Goal: Find specific page/section: Find specific page/section

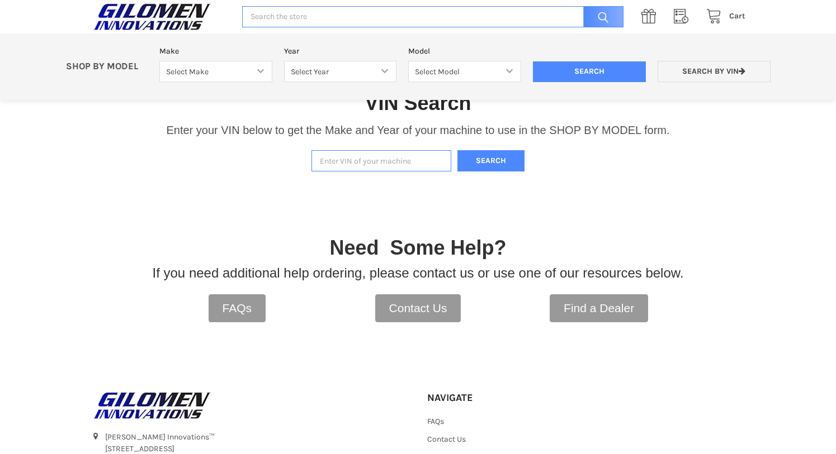
click at [353, 161] on input "Enter VIN of your machine" at bounding box center [381, 161] width 140 height 22
paste input "[US_VEHICLE_IDENTIFICATION_NUMBER]"
type input "[US_VEHICLE_IDENTIFICATION_NUMBER]"
click at [496, 157] on button "Search" at bounding box center [490, 161] width 67 height 22
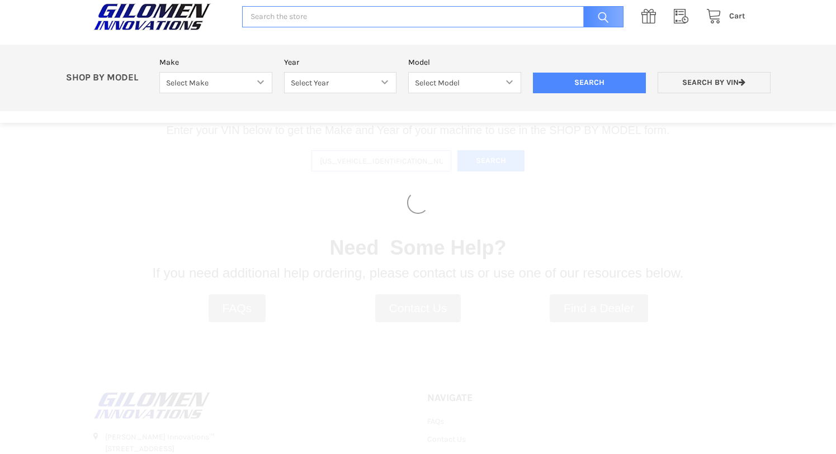
select select "690"
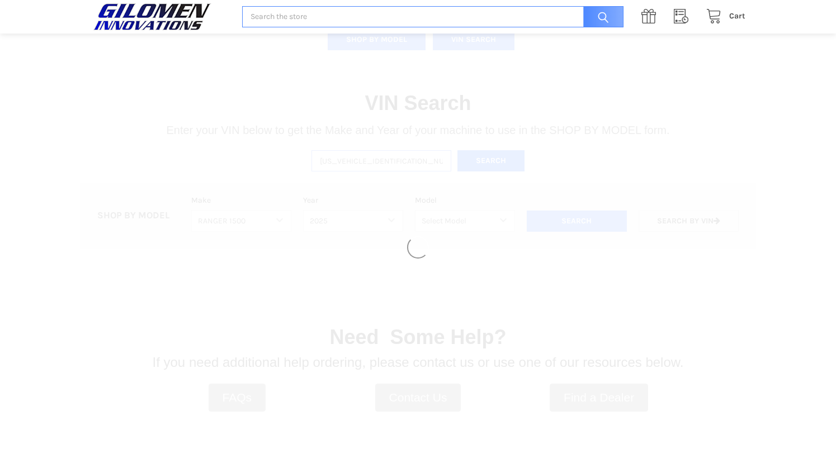
select select "692"
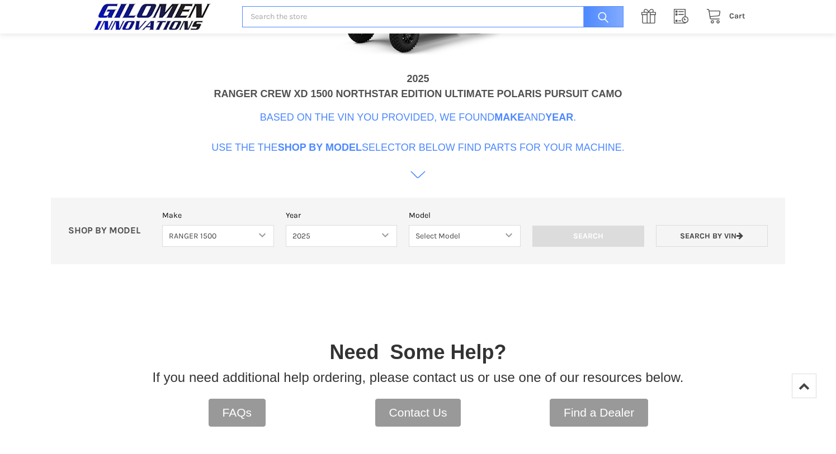
scroll to position [566, 0]
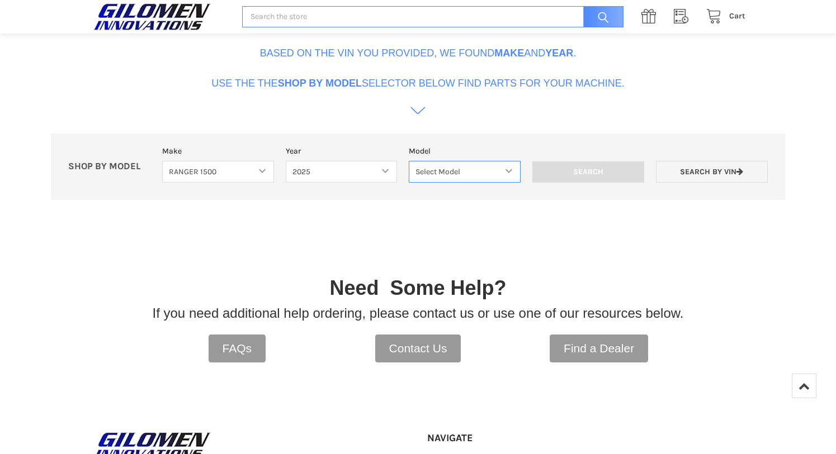
click at [509, 173] on select "Select Model RANGER XD 1500 RANGER XD 1500 NORTHSTAR" at bounding box center [465, 172] width 112 height 22
select select "696"
click at [409, 161] on select "Select Model RANGER XD 1500 RANGER XD 1500 NORTHSTAR" at bounding box center [465, 172] width 112 height 22
click at [601, 170] on input "Search" at bounding box center [588, 172] width 112 height 21
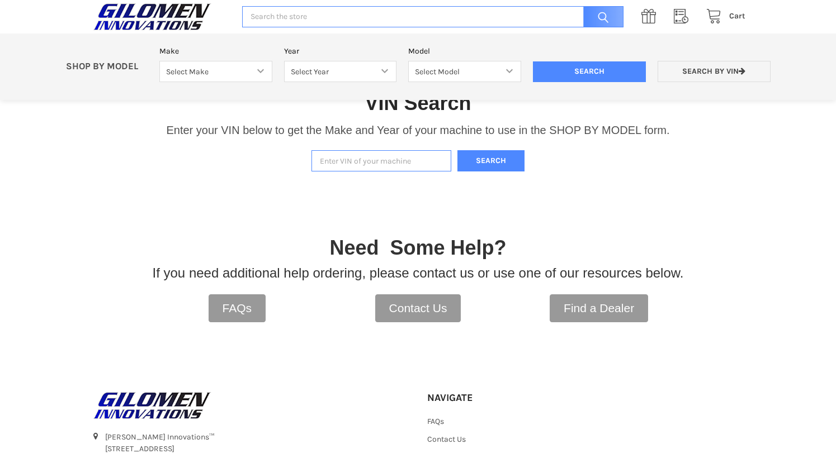
paste input "[US_VEHICLE_IDENTIFICATION_NUMBER]"
type input "[US_VEHICLE_IDENTIFICATION_NUMBER]"
click at [499, 160] on button "Search" at bounding box center [490, 161] width 67 height 22
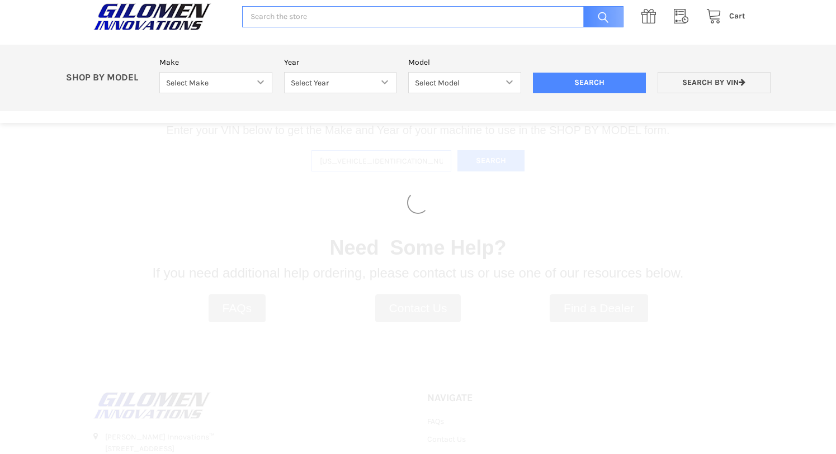
select select "690"
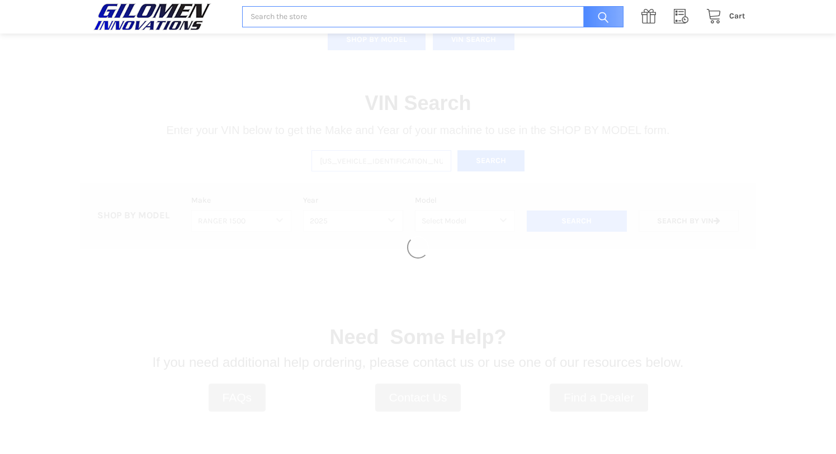
select select "692"
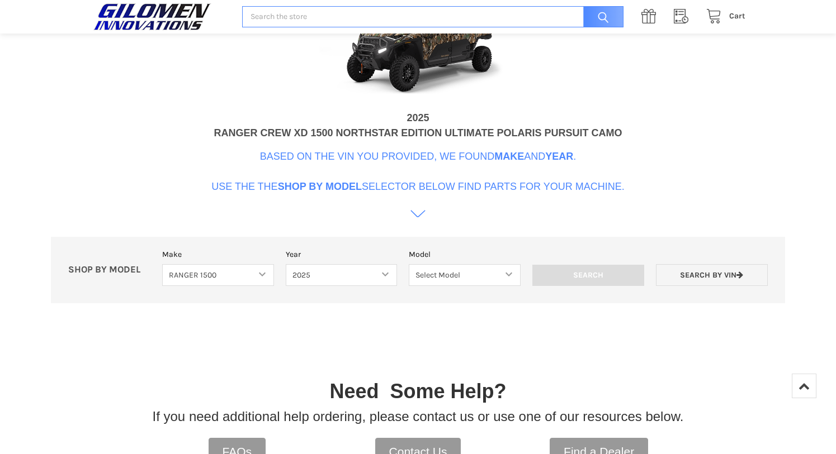
scroll to position [342, 0]
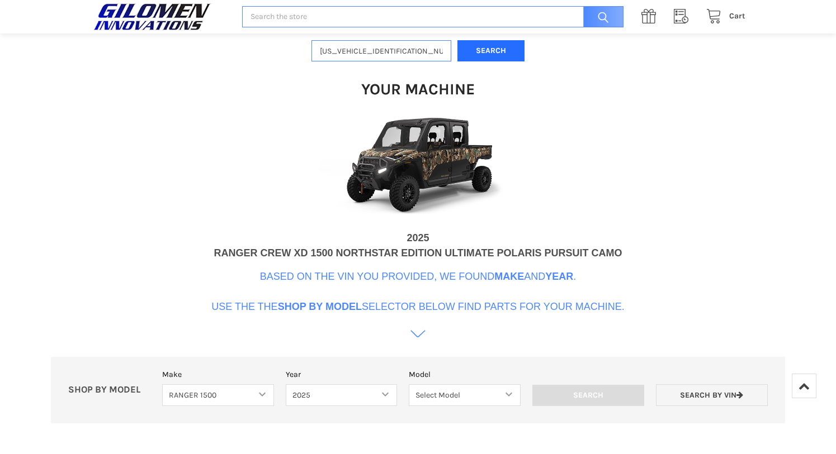
click at [487, 49] on button "Search" at bounding box center [490, 51] width 67 height 22
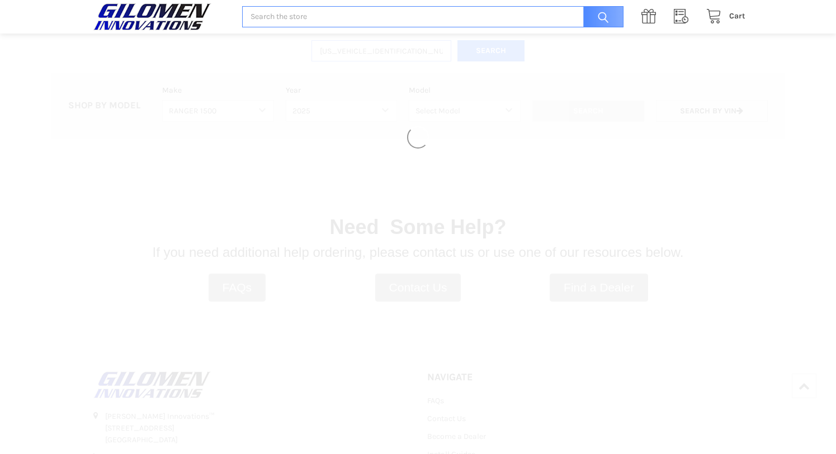
select select
select select "690"
select select "692"
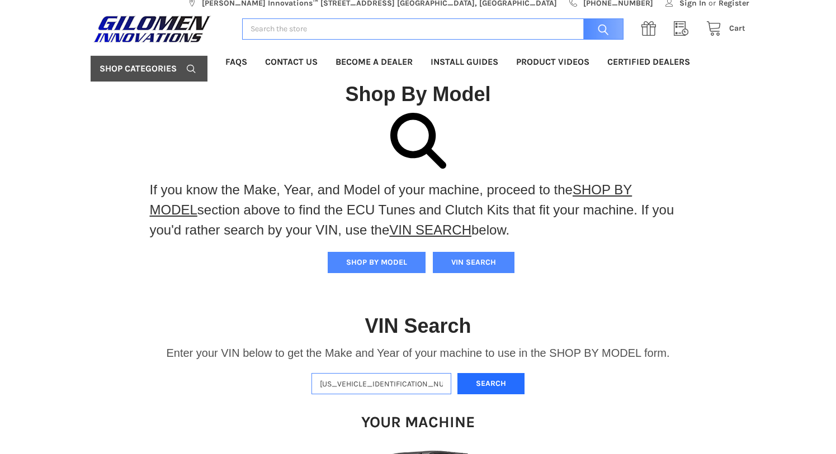
scroll to position [13, 0]
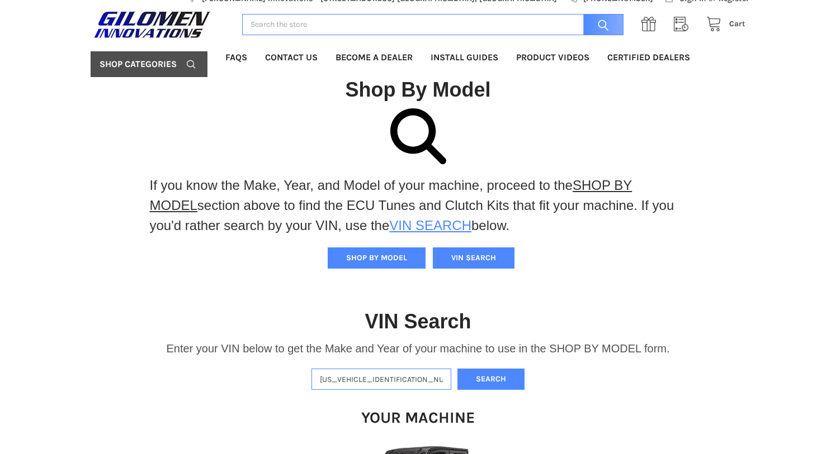
click at [435, 228] on link "VIN SEARCH" at bounding box center [430, 225] width 82 height 15
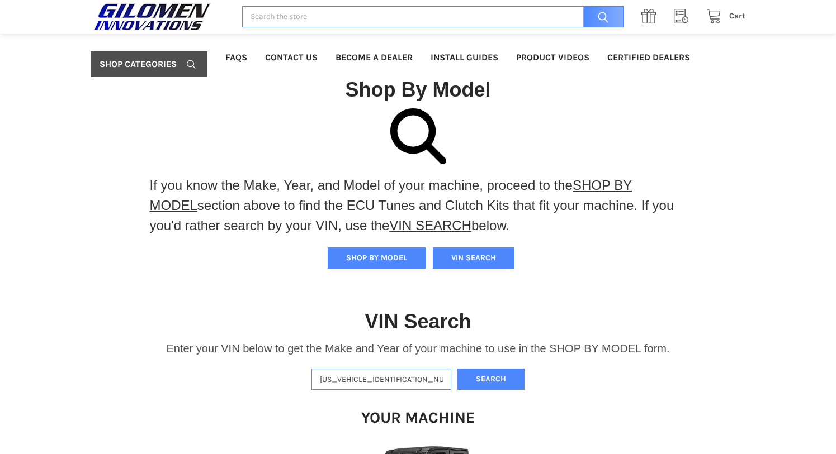
scroll to position [232, 0]
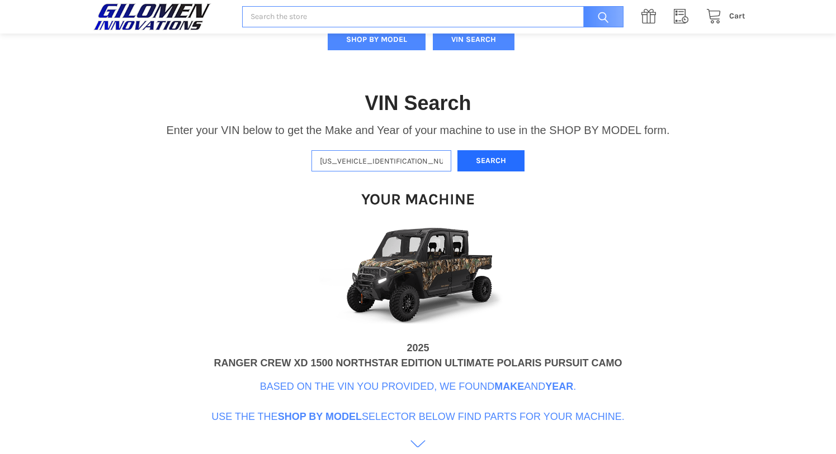
click at [489, 162] on button "Search" at bounding box center [490, 161] width 67 height 22
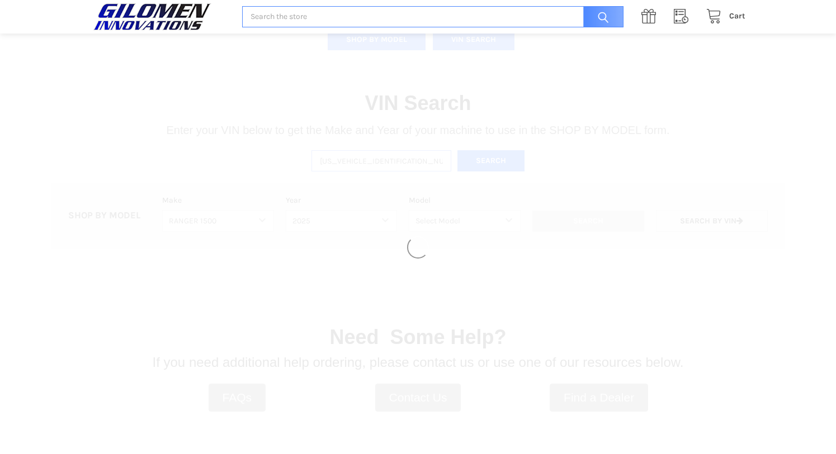
select select
select select "690"
select select "692"
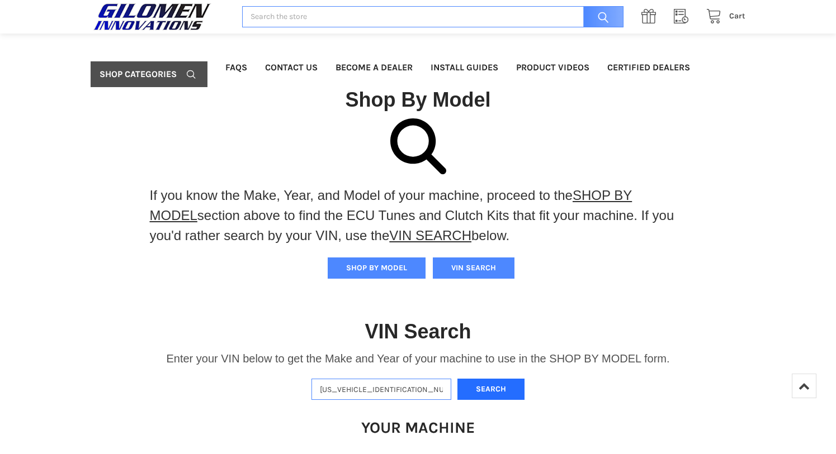
scroll to position [0, 0]
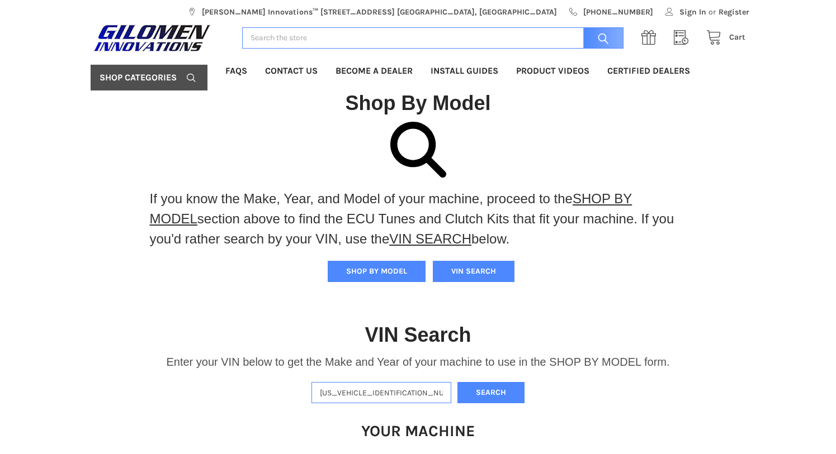
click at [274, 34] on input "Search" at bounding box center [432, 38] width 381 height 22
type input "tuners"
click at [577, 27] on input "Search" at bounding box center [600, 38] width 46 height 22
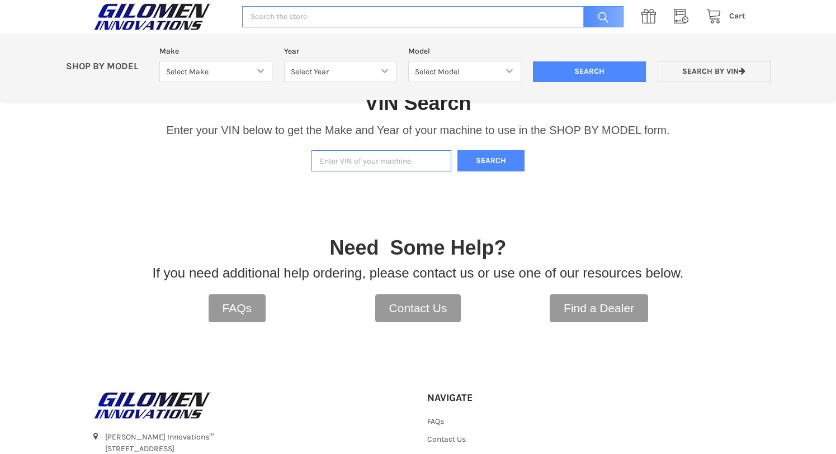
paste input "[US_VEHICLE_IDENTIFICATION_NUMBER]"
type input "[US_VEHICLE_IDENTIFICATION_NUMBER]"
click at [481, 163] on button "Search" at bounding box center [490, 161] width 67 height 22
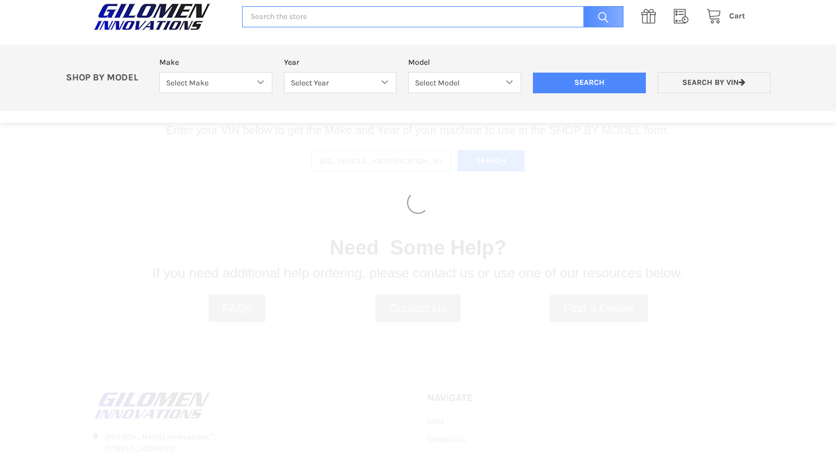
select select "690"
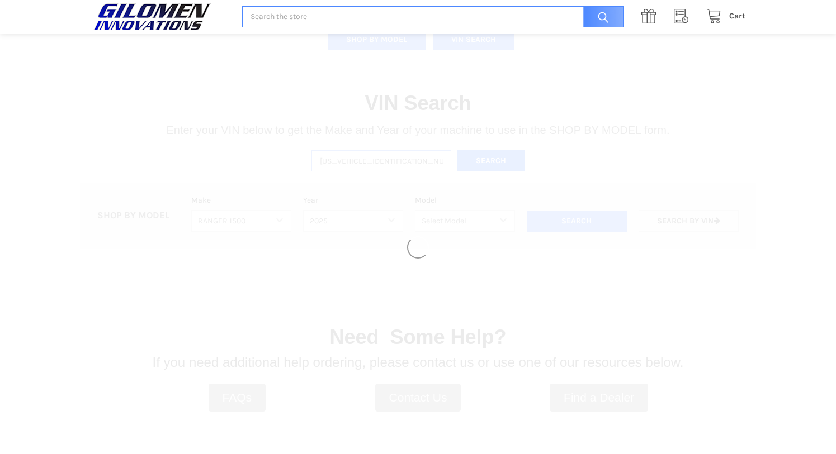
select select "692"
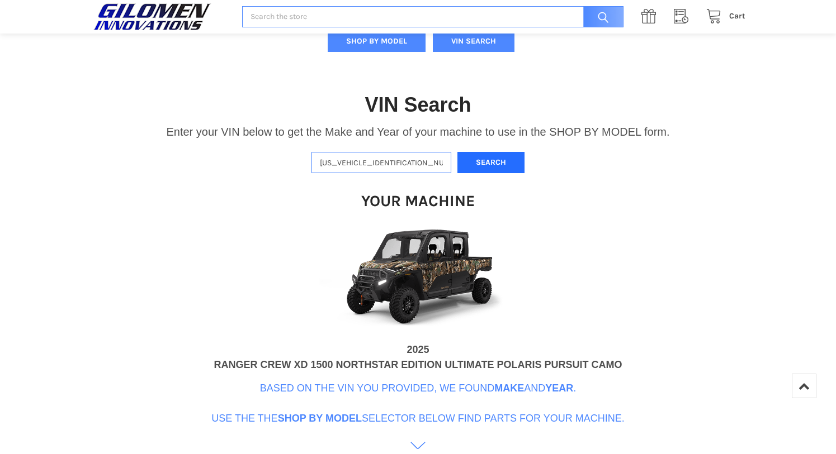
scroll to position [230, 0]
click at [267, 18] on input "Search" at bounding box center [432, 17] width 381 height 22
type input "tires"
click at [577, 6] on input "Search" at bounding box center [600, 17] width 46 height 22
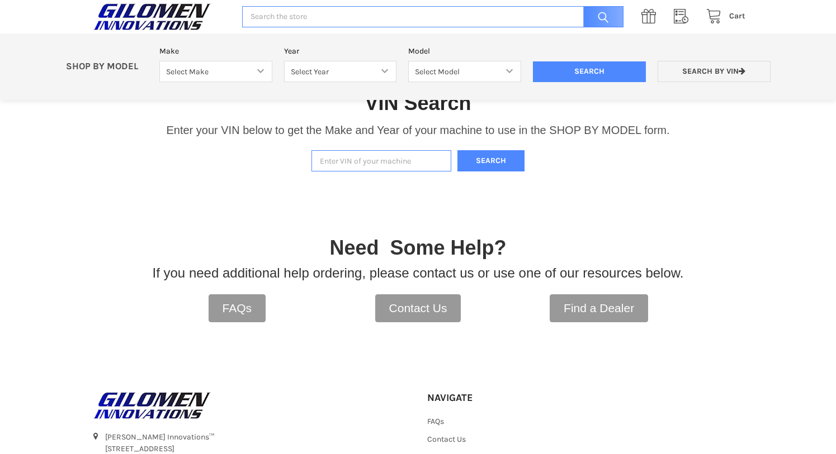
paste input "[US_VEHICLE_IDENTIFICATION_NUMBER]"
type input "[US_VEHICLE_IDENTIFICATION_NUMBER]"
drag, startPoint x: 355, startPoint y: 159, endPoint x: 638, endPoint y: 203, distance: 286.2
click at [705, 214] on div "If you know the Make, Year, and Model of your machine, proceed to the SHOP BY M…" at bounding box center [418, 117] width 836 height 455
click at [498, 164] on button "Search" at bounding box center [490, 161] width 67 height 22
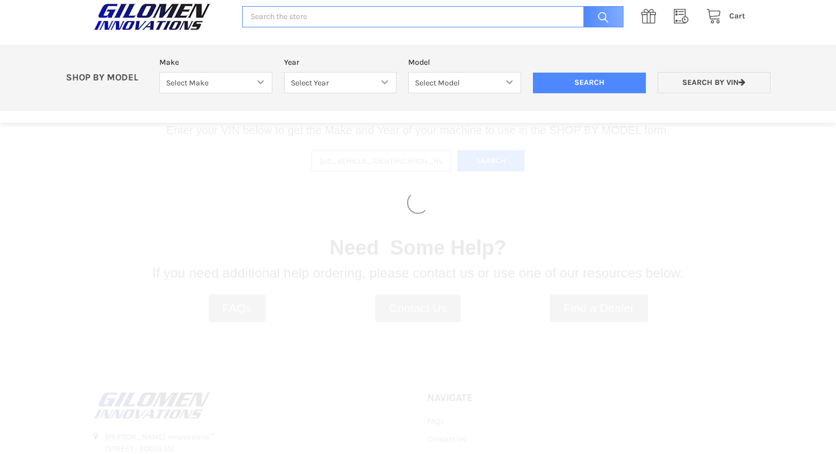
select select "690"
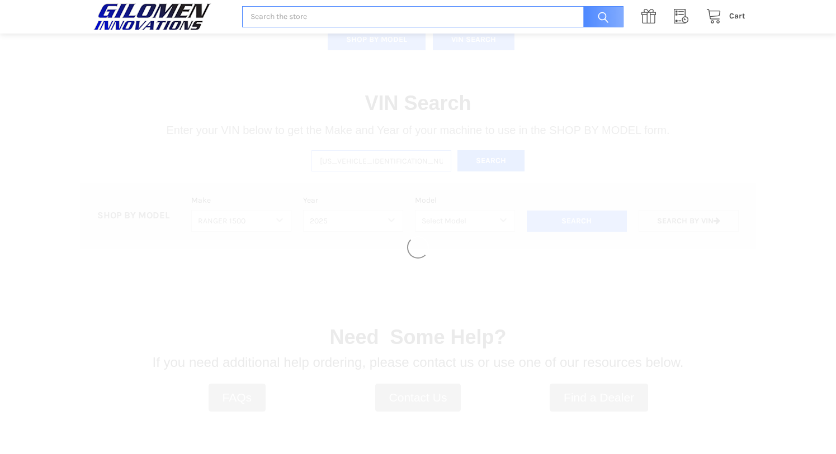
select select "692"
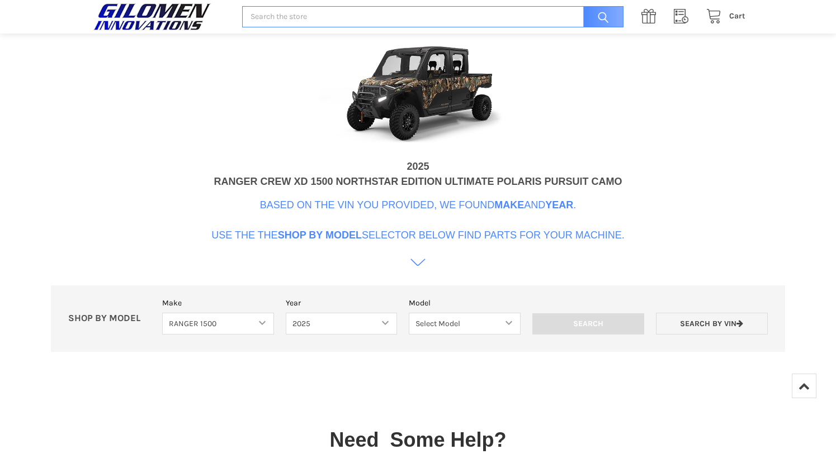
scroll to position [510, 0]
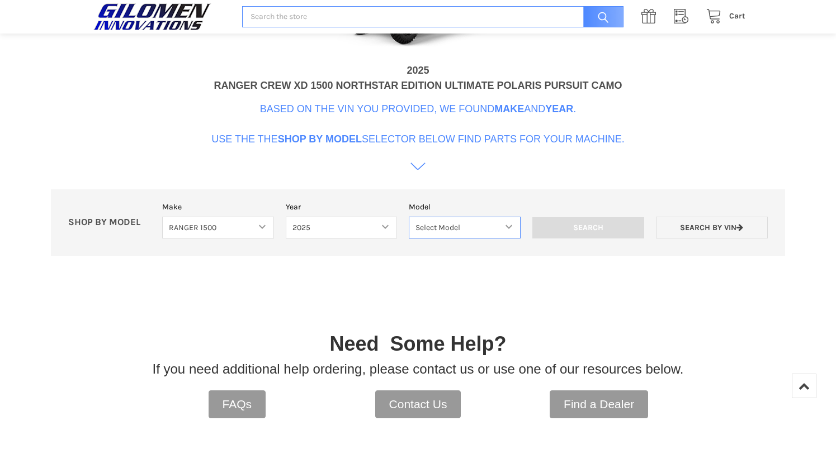
click at [509, 227] on select "Select Model RANGER XD 1500 RANGER XD 1500 NORTHSTAR" at bounding box center [465, 228] width 112 height 22
select select "696"
click at [409, 217] on select "Select Model RANGER XD 1500 RANGER XD 1500 NORTHSTAR" at bounding box center [465, 228] width 112 height 22
click at [598, 224] on input "Search" at bounding box center [588, 227] width 112 height 21
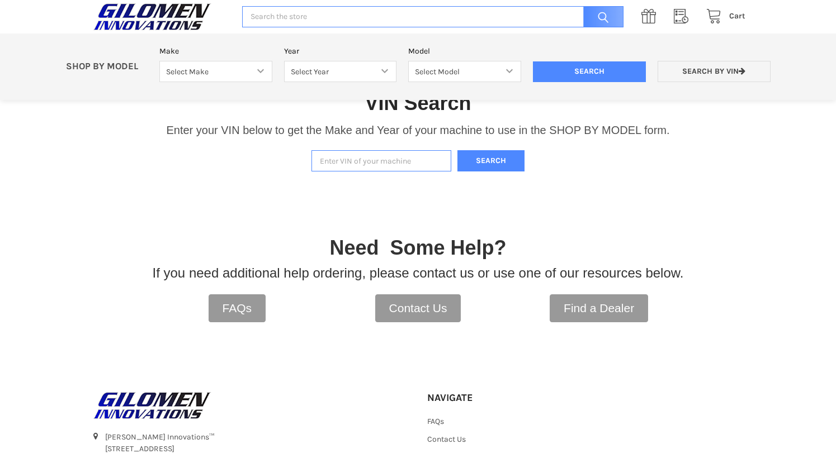
paste input "[US_VEHICLE_IDENTIFICATION_NUMBER]"
type input "[US_VEHICLE_IDENTIFICATION_NUMBER]"
click at [491, 159] on button "Search" at bounding box center [490, 161] width 67 height 22
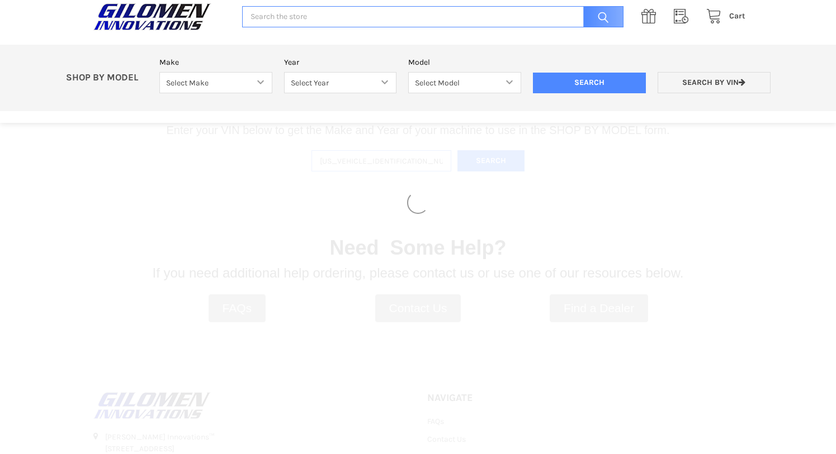
select select "690"
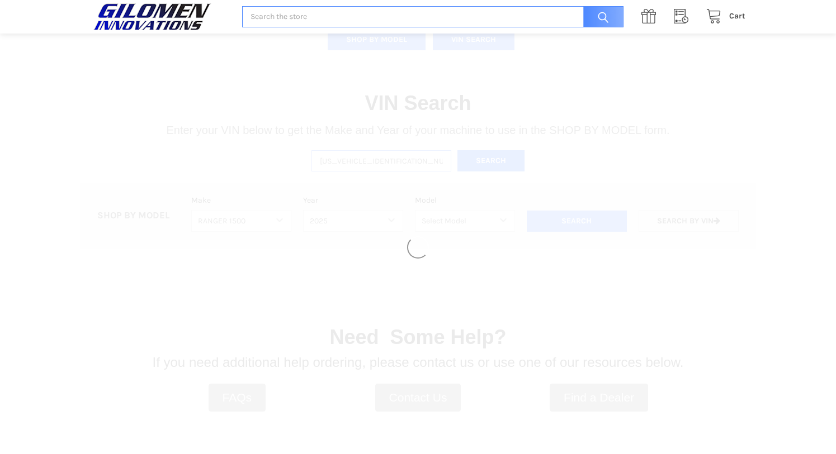
select select "692"
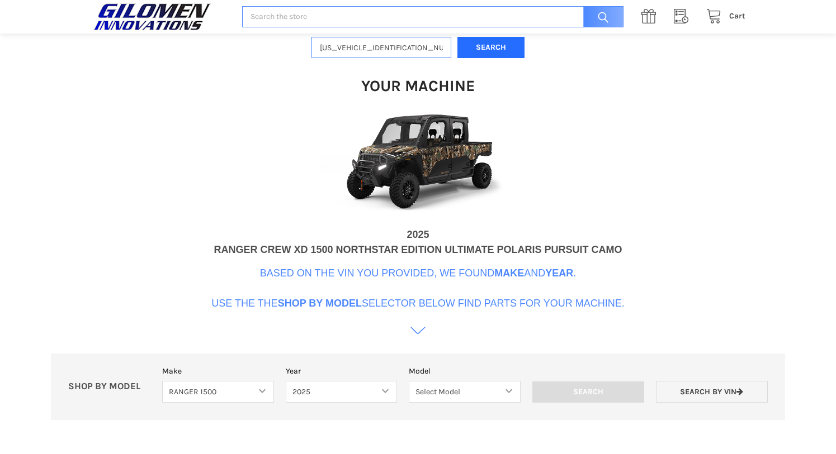
scroll to position [342, 0]
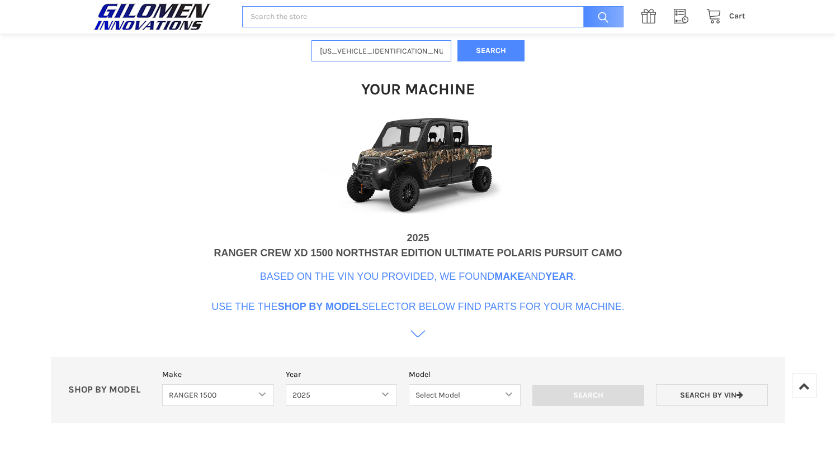
click at [305, 15] on input "Search" at bounding box center [432, 17] width 381 height 22
type input "updates"
click at [577, 6] on input "Search" at bounding box center [600, 17] width 46 height 22
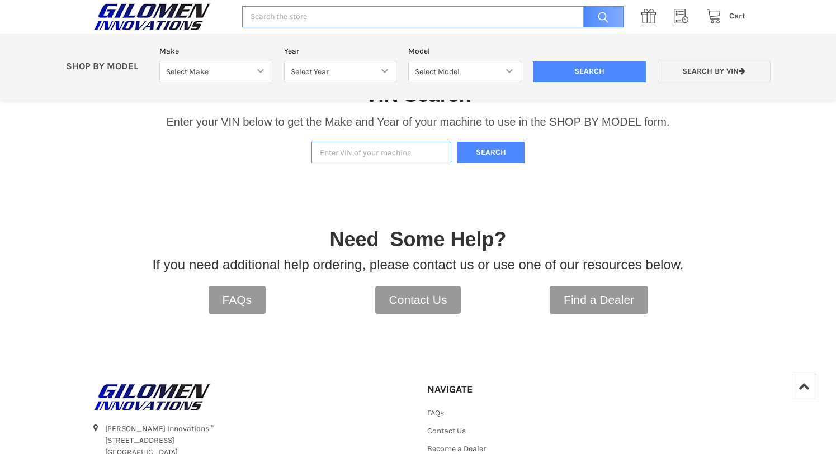
scroll to position [143, 0]
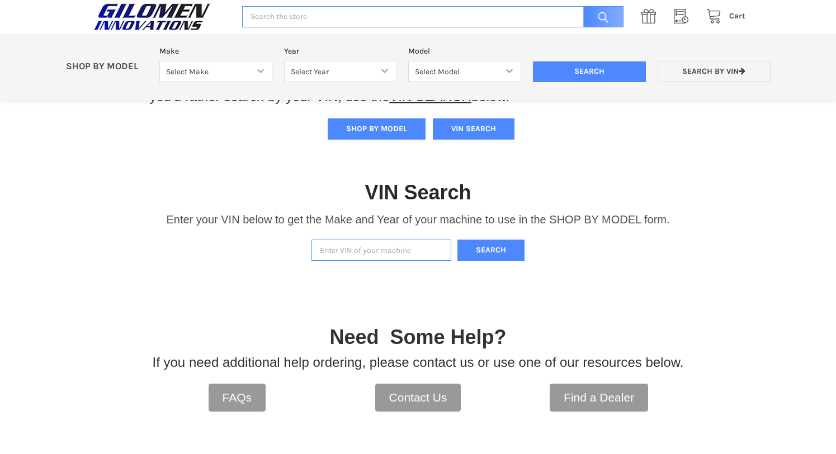
paste input "[US_VEHICLE_IDENTIFICATION_NUMBER]"
type input "[US_VEHICLE_IDENTIFICATION_NUMBER]"
click at [507, 248] on button "Search" at bounding box center [490, 251] width 67 height 22
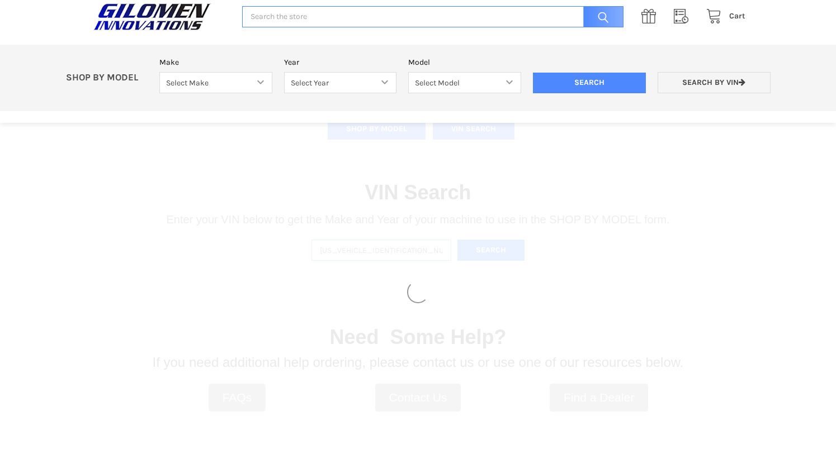
select select "690"
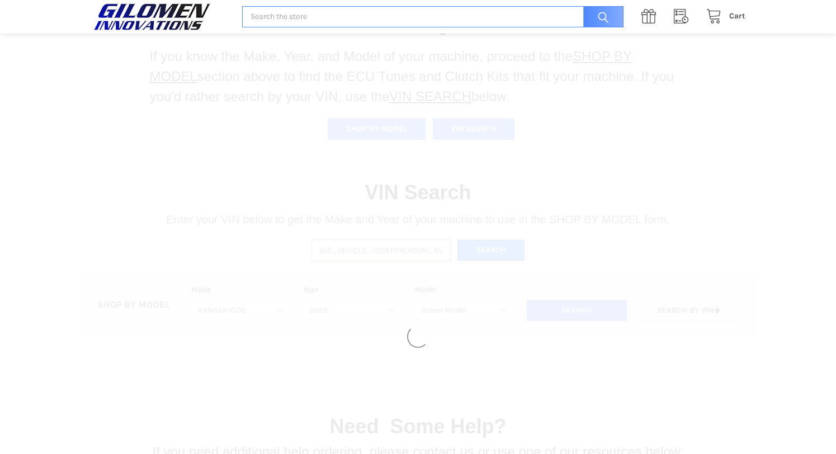
select select "692"
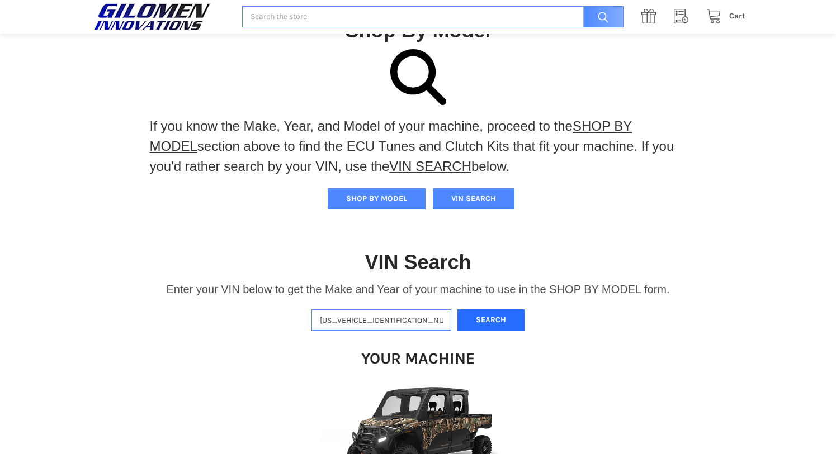
scroll to position [0, 0]
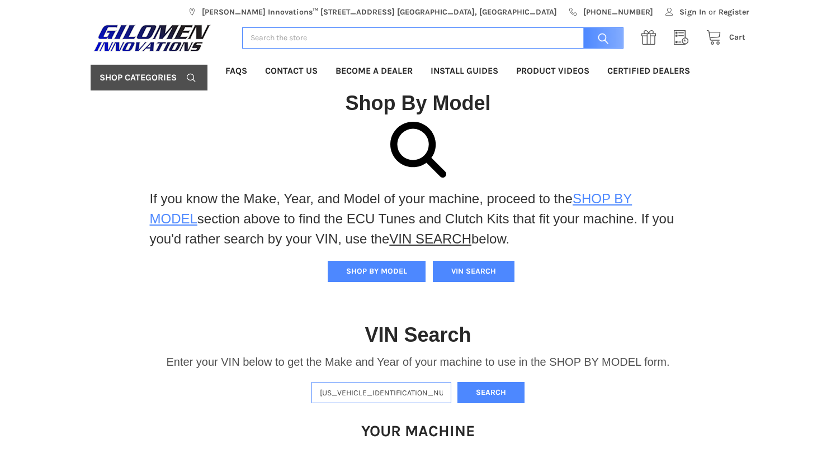
click at [606, 199] on link "SHOP BY MODEL" at bounding box center [391, 208] width 482 height 35
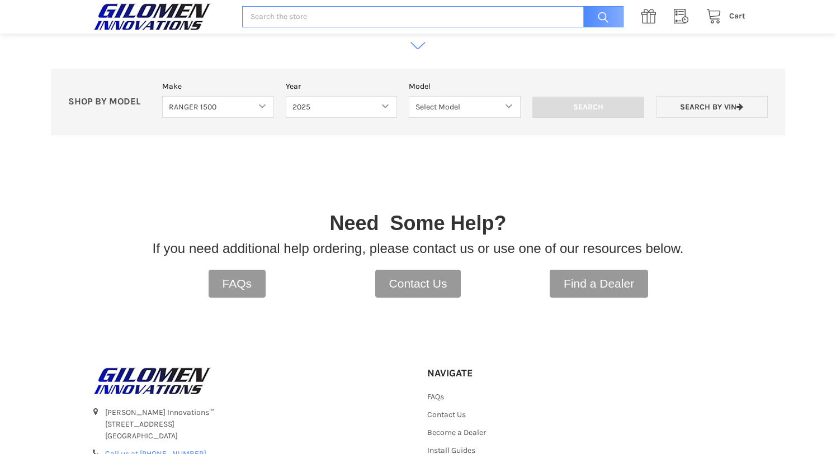
scroll to position [637, 0]
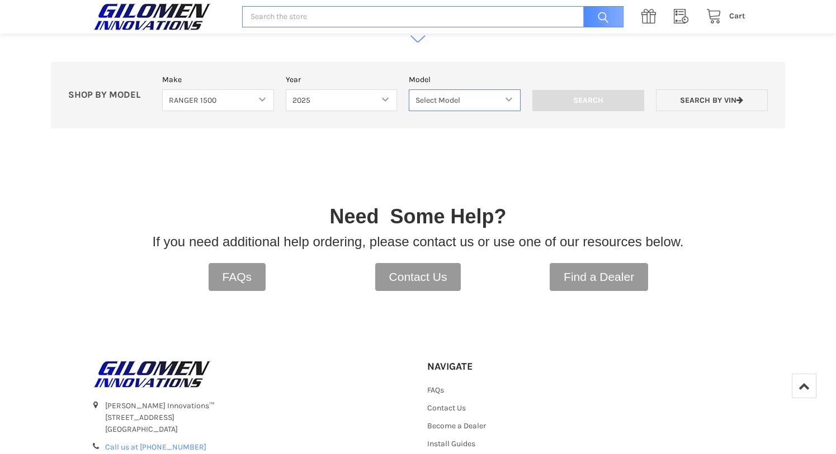
click at [504, 97] on select "Select Model RANGER XD 1500 RANGER XD 1500 NORTHSTAR" at bounding box center [465, 100] width 112 height 22
select select "696"
click at [409, 89] on select "Select Model RANGER XD 1500 RANGER XD 1500 NORTHSTAR" at bounding box center [465, 100] width 112 height 22
click at [593, 101] on input "Search" at bounding box center [588, 100] width 112 height 21
